Goal: Information Seeking & Learning: Find specific fact

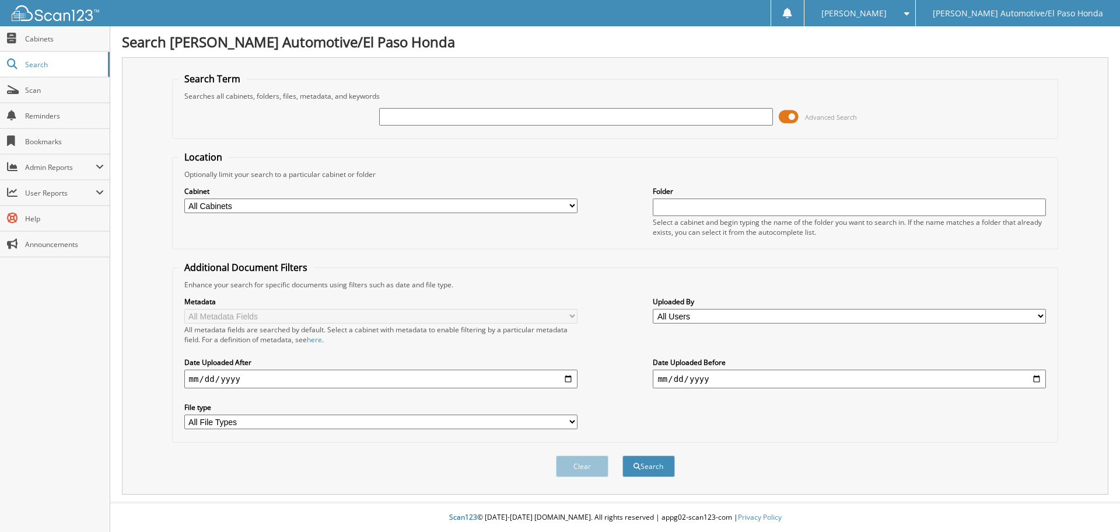
click at [480, 111] on input "text" at bounding box center [575, 117] width 393 height 18
type input "JA095871"
click at [656, 466] on button "Search" at bounding box center [649, 466] width 53 height 22
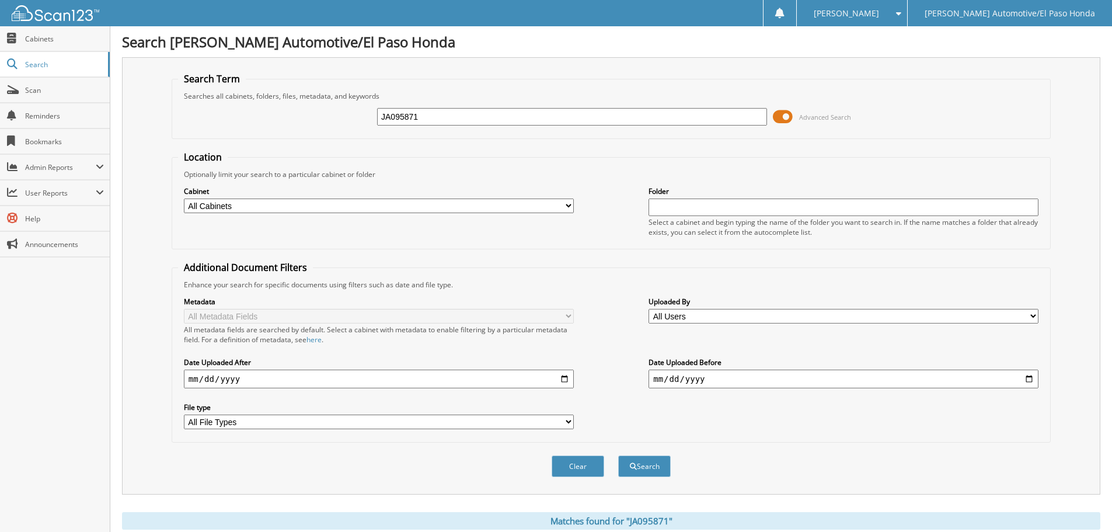
click at [777, 116] on span at bounding box center [783, 117] width 20 height 18
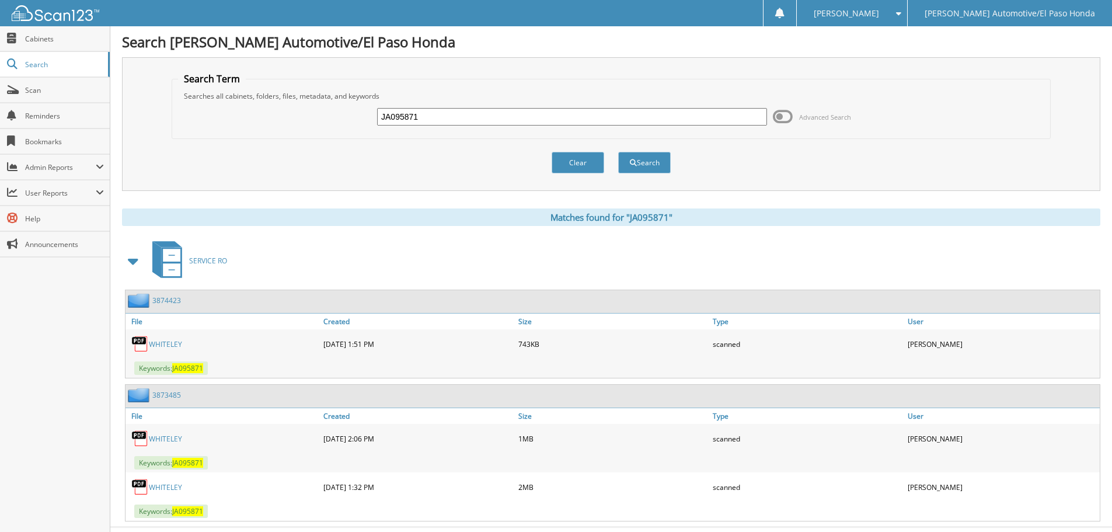
scroll to position [25, 0]
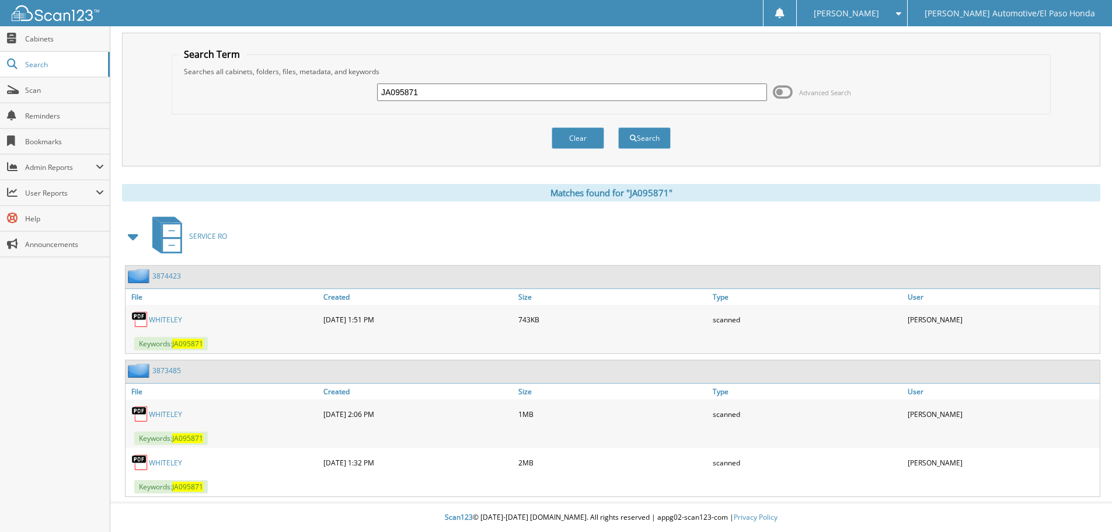
click at [165, 276] on link "3874423" at bounding box center [166, 276] width 29 height 10
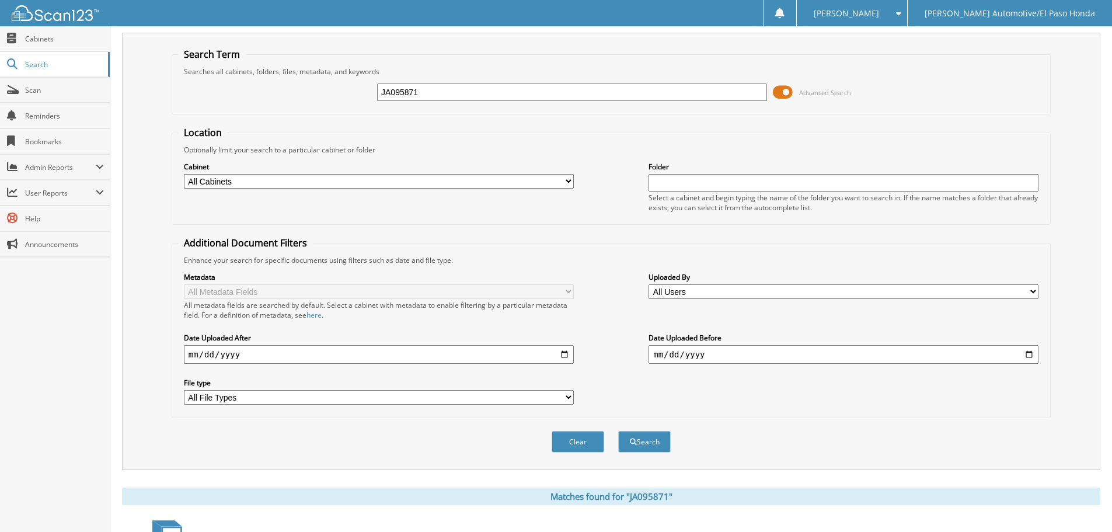
click at [780, 91] on span at bounding box center [783, 92] width 20 height 18
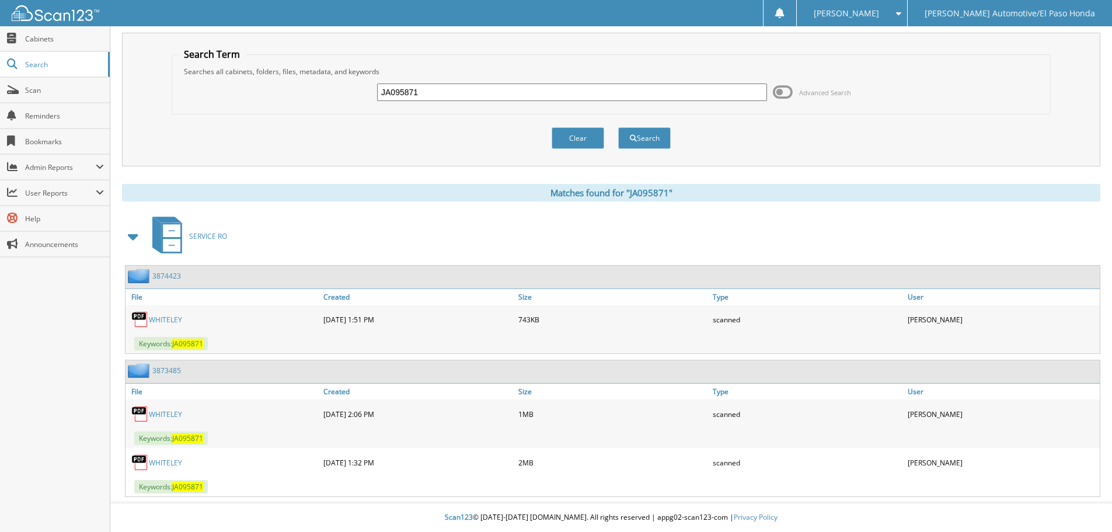
click at [167, 461] on link "WHITELEY" at bounding box center [165, 462] width 33 height 10
drag, startPoint x: 427, startPoint y: 92, endPoint x: 328, endPoint y: 93, distance: 98.6
click at [328, 93] on div "JA095871 Advanced Search" at bounding box center [611, 92] width 866 height 32
type input "7H534185"
click at [618, 127] on button "Search" at bounding box center [644, 138] width 53 height 22
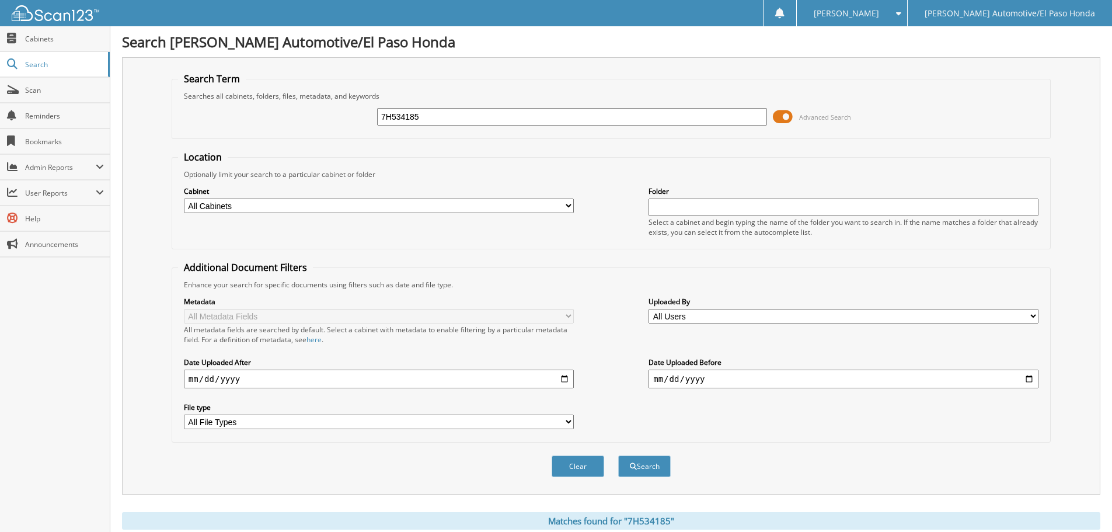
click at [782, 118] on span at bounding box center [783, 117] width 20 height 18
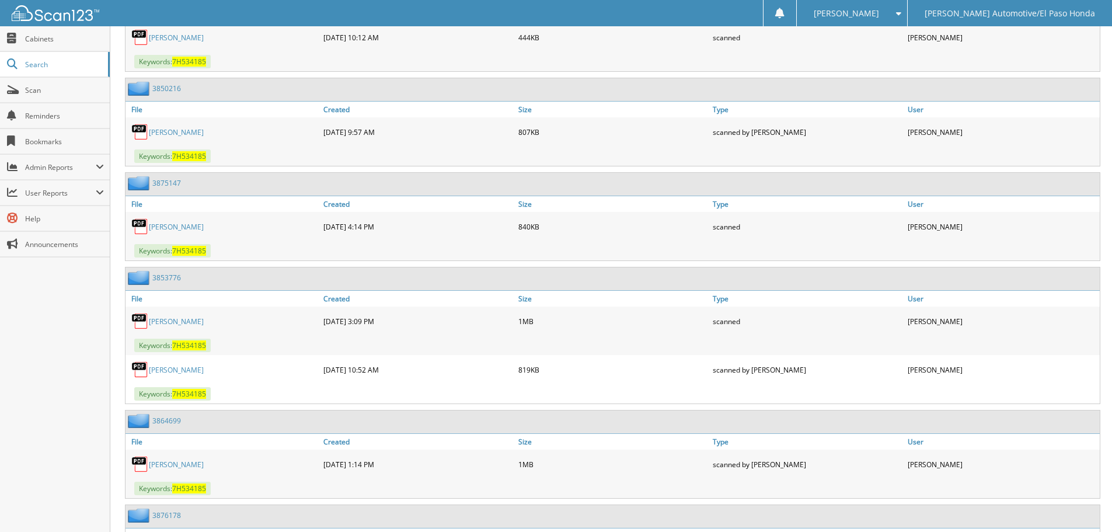
scroll to position [525, 0]
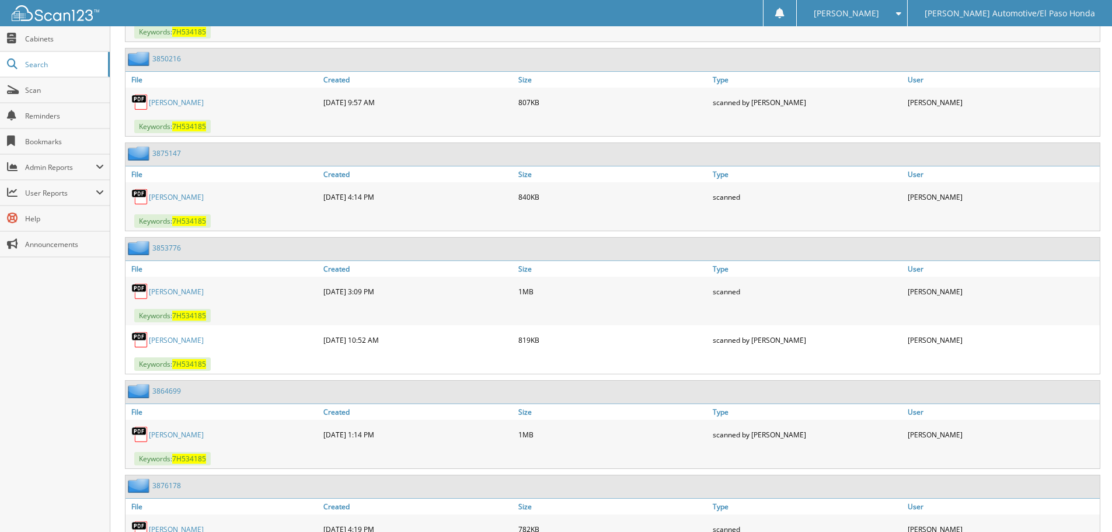
click at [163, 339] on link "[PERSON_NAME]" at bounding box center [176, 340] width 55 height 10
click at [166, 291] on link "[PERSON_NAME]" at bounding box center [176, 291] width 55 height 10
